Goal: Check status: Check status

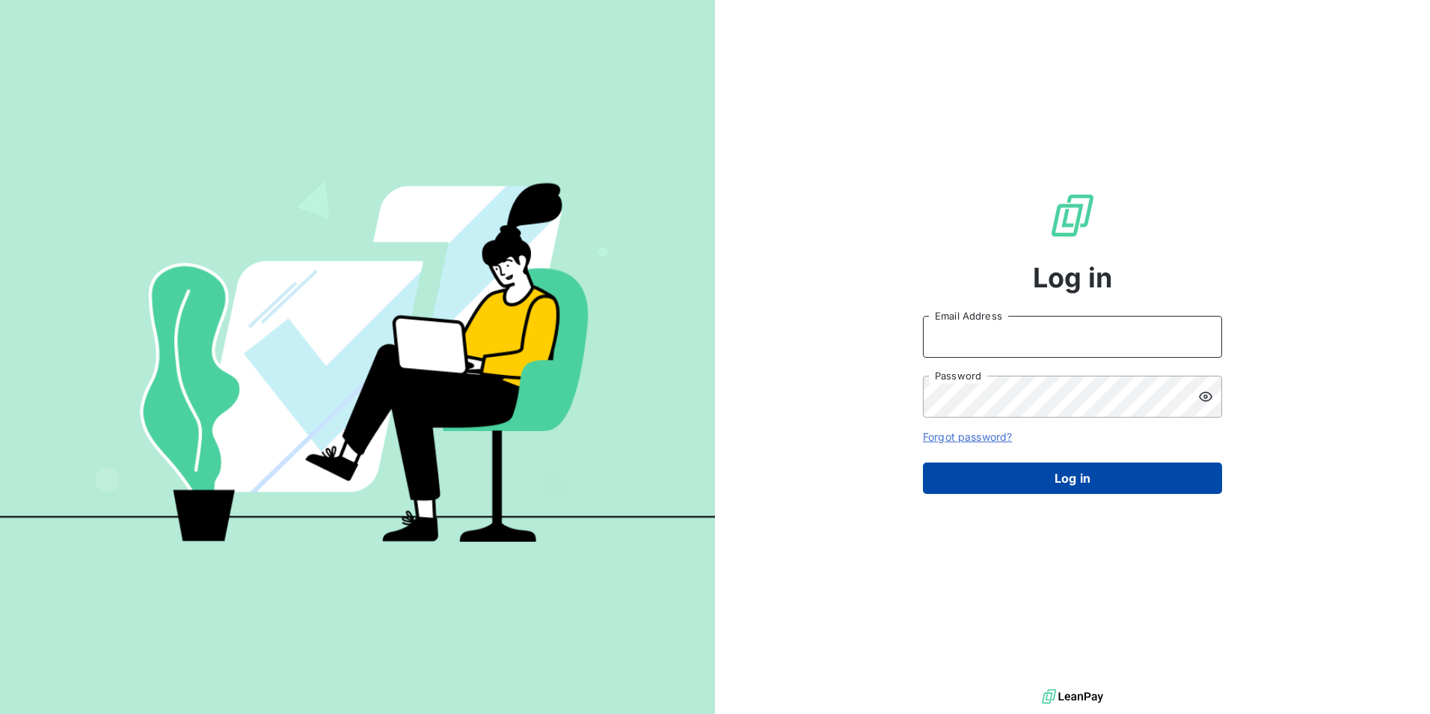
type input "[EMAIL_ADDRESS][DOMAIN_NAME]"
click at [1076, 481] on button "Log in" at bounding box center [1072, 477] width 299 height 31
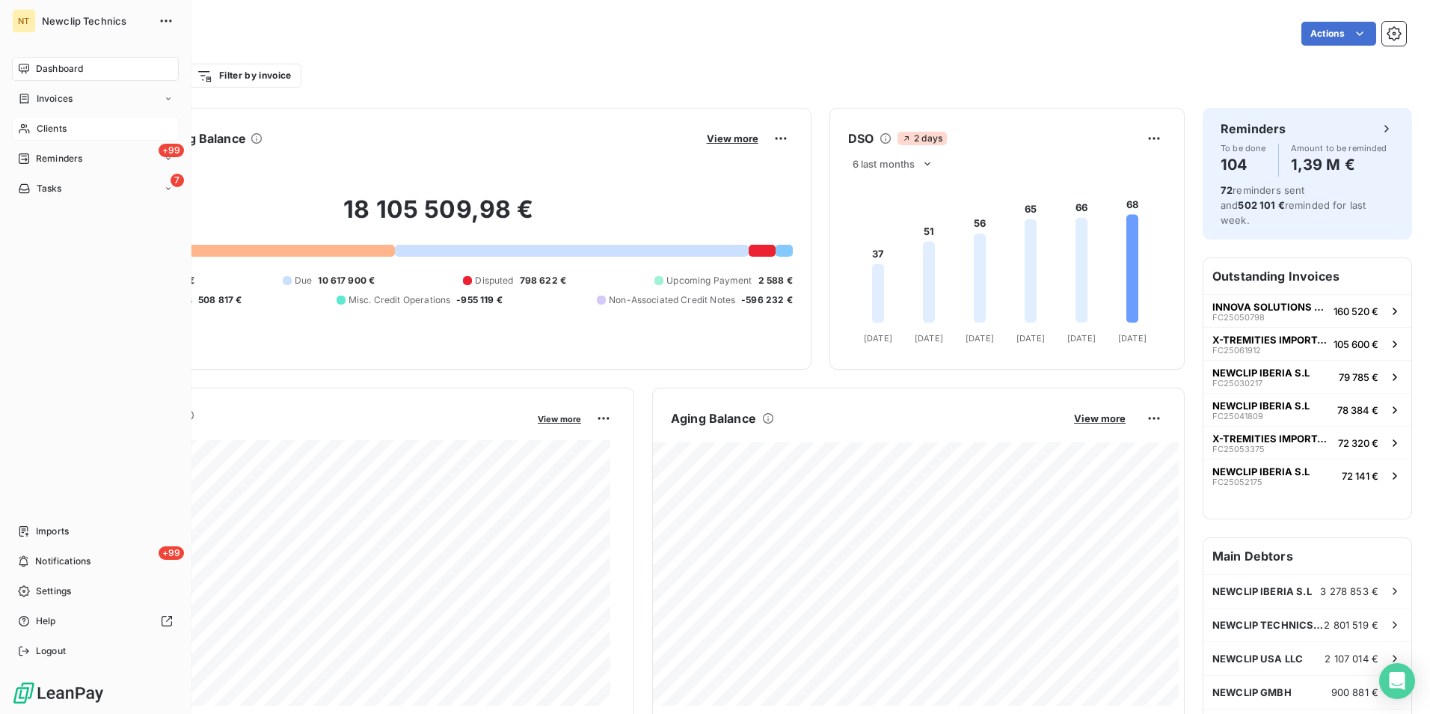
click at [50, 134] on span "Clients" at bounding box center [52, 128] width 30 height 13
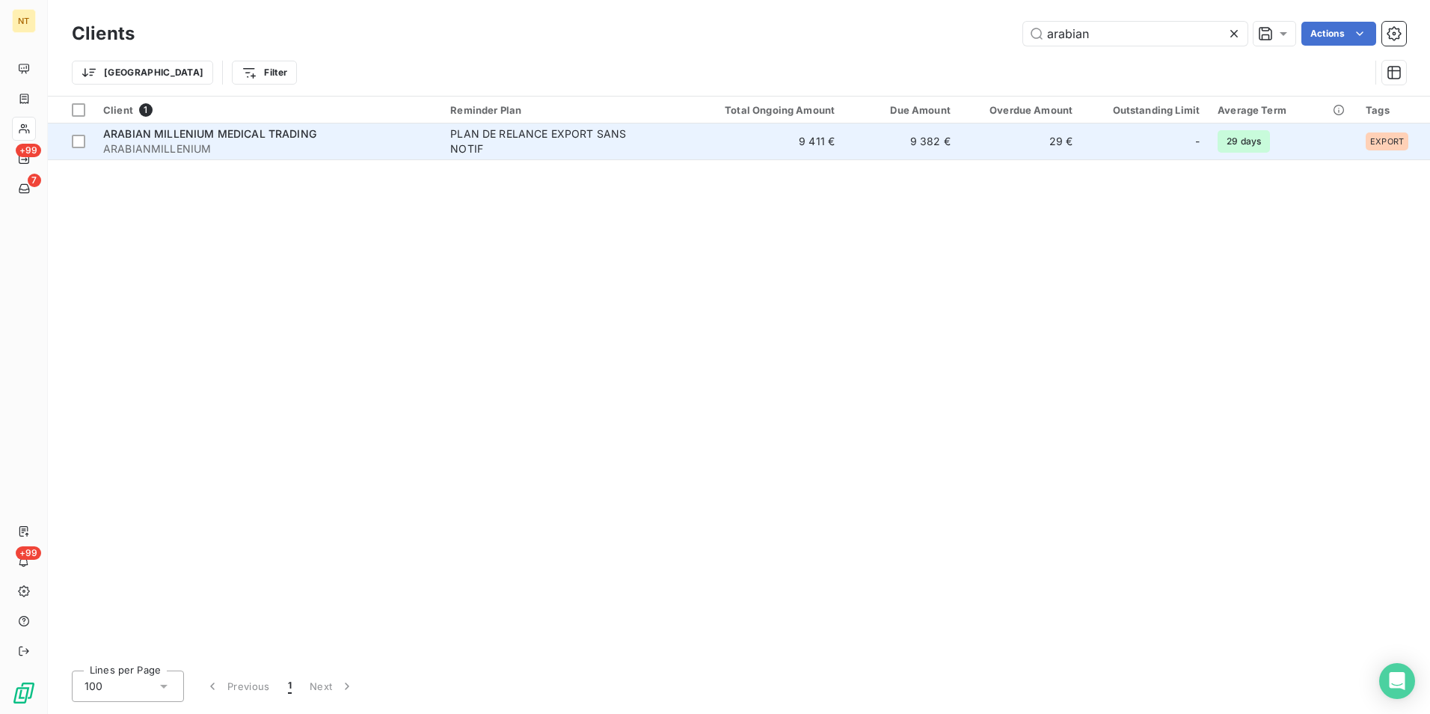
type input "arabian"
click at [987, 143] on td "29 €" at bounding box center [1021, 141] width 122 height 36
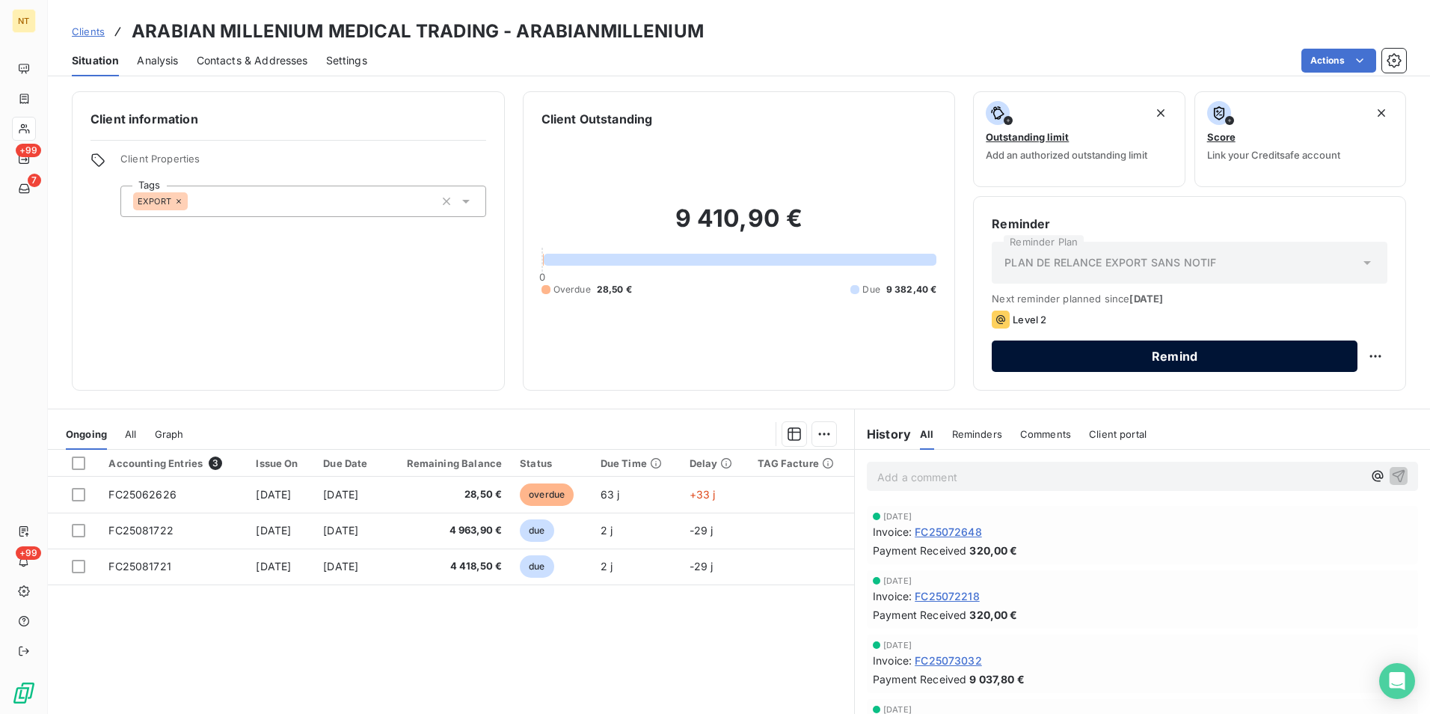
click at [1153, 361] on button "Remind" at bounding box center [1175, 355] width 366 height 31
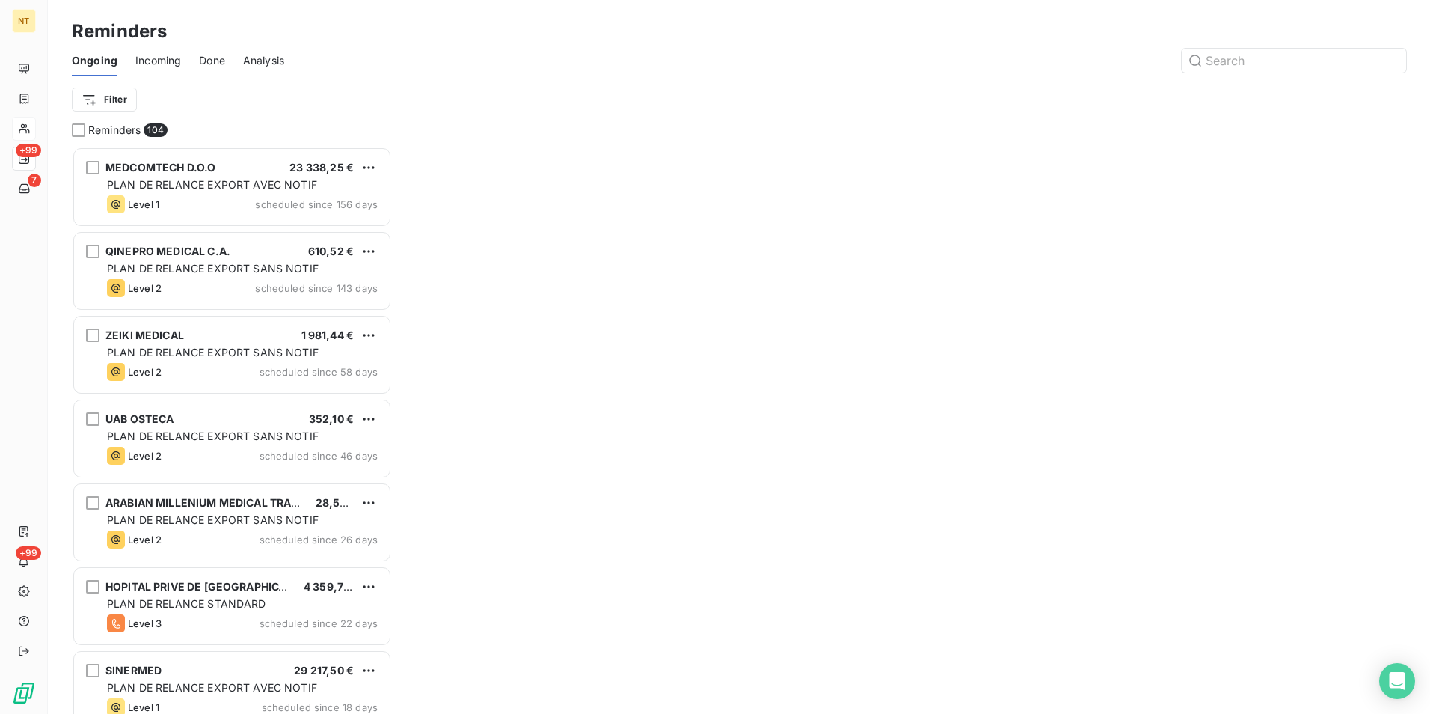
scroll to position [12, 12]
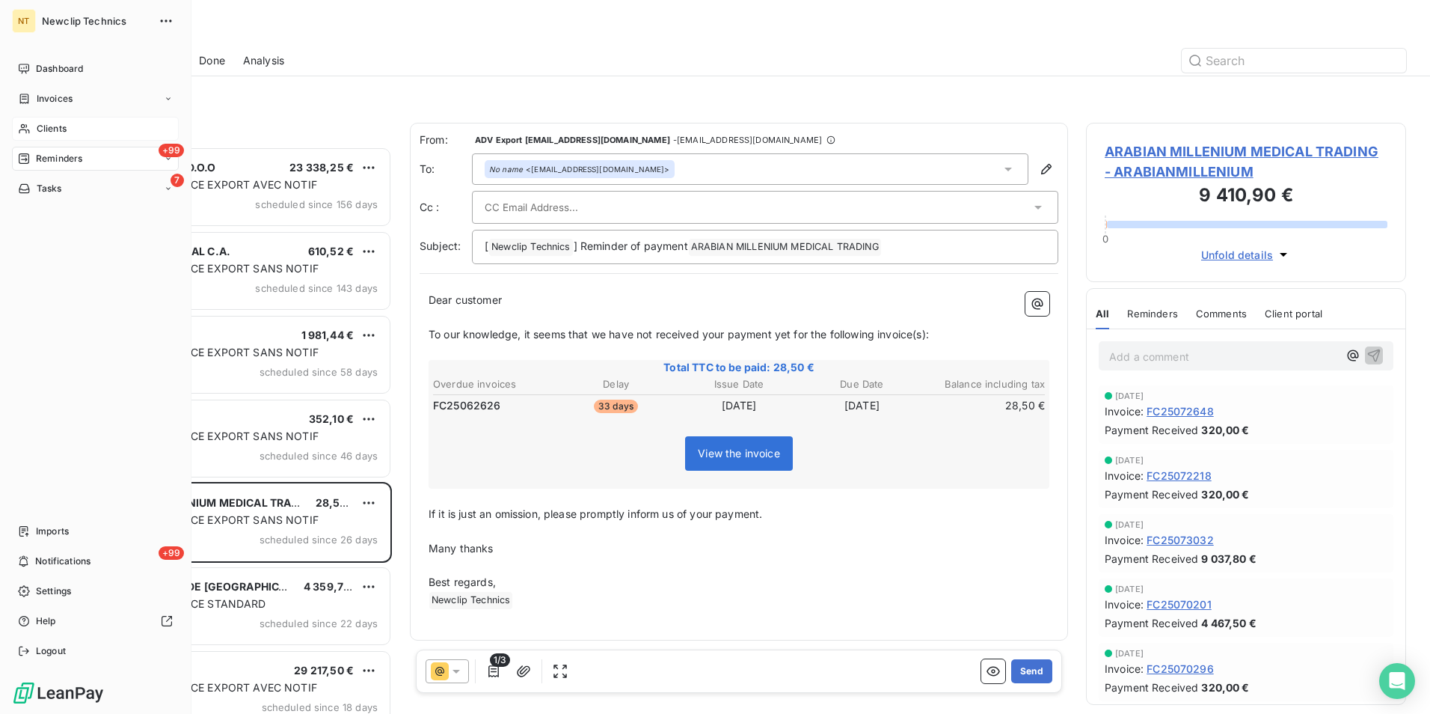
click at [67, 127] on div "Clients" at bounding box center [95, 129] width 167 height 24
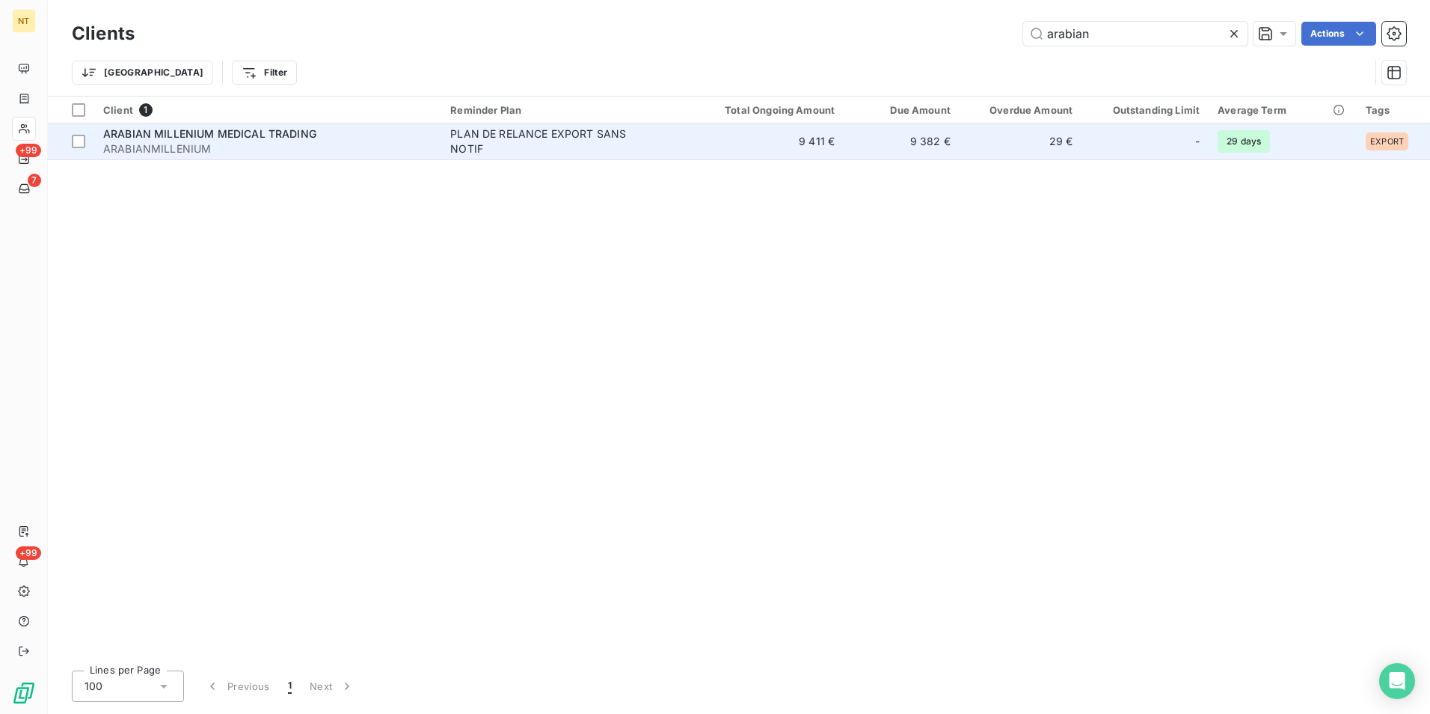
click at [551, 145] on div "PLAN DE RELANCE EXPORT SANS NOTIF" at bounding box center [543, 141] width 187 height 30
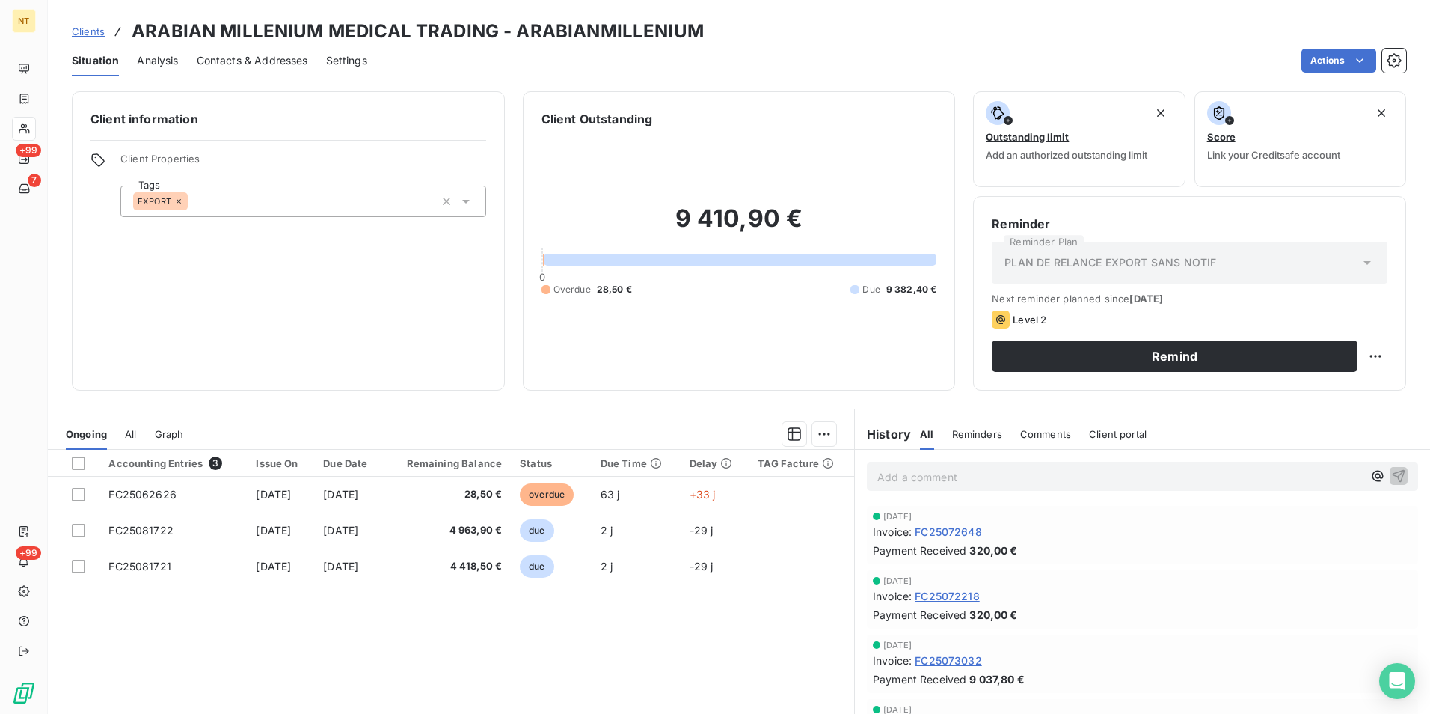
click at [642, 681] on div "Accounting Entries 3 Issue On Due Date Remaining Balance Status Due Time Delay …" at bounding box center [451, 593] width 806 height 288
